Goal: Task Accomplishment & Management: Manage account settings

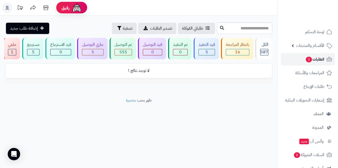
drag, startPoint x: 0, startPoint y: 0, endPoint x: 302, endPoint y: 59, distance: 307.4
click at [302, 59] on link "الطلبات 2" at bounding box center [308, 59] width 54 height 12
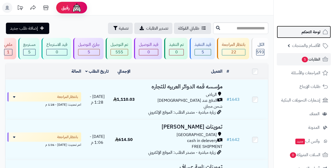
click at [306, 34] on span "لوحة التحكم" at bounding box center [311, 31] width 19 height 7
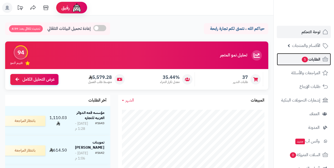
click at [306, 62] on span "الطلبات 5" at bounding box center [310, 59] width 19 height 7
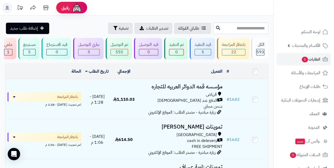
click at [151, 9] on header "رفيق ! الطلبات معالجة مكتمل إرجاع المنتجات العملاء المتواجدون الان 555 عملاء من…" at bounding box center [167, 7] width 334 height 15
